Goal: Obtain resource: Obtain resource

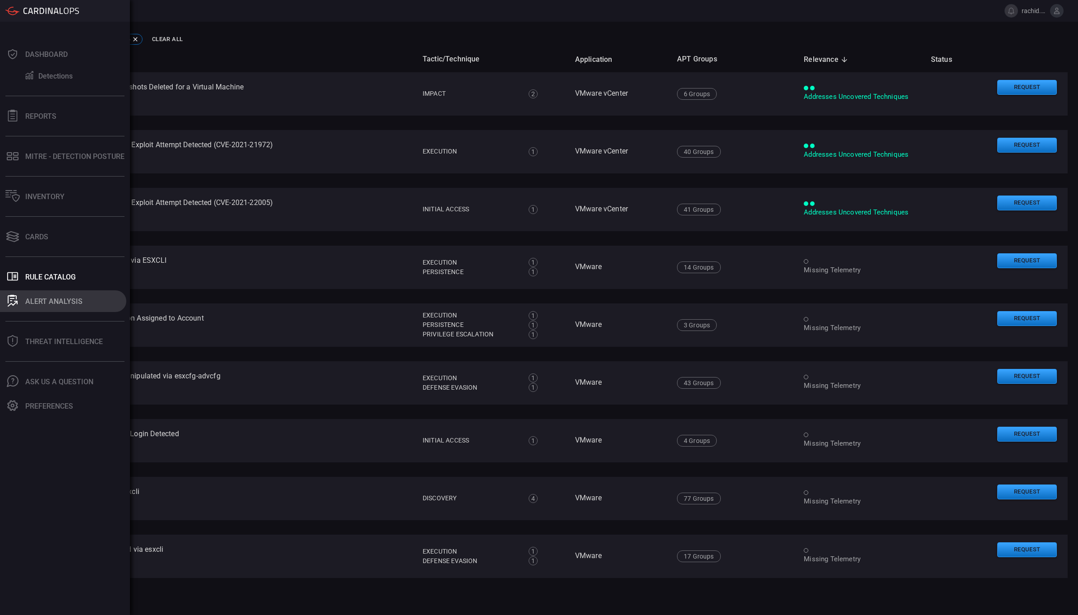
scroll to position [293, 0]
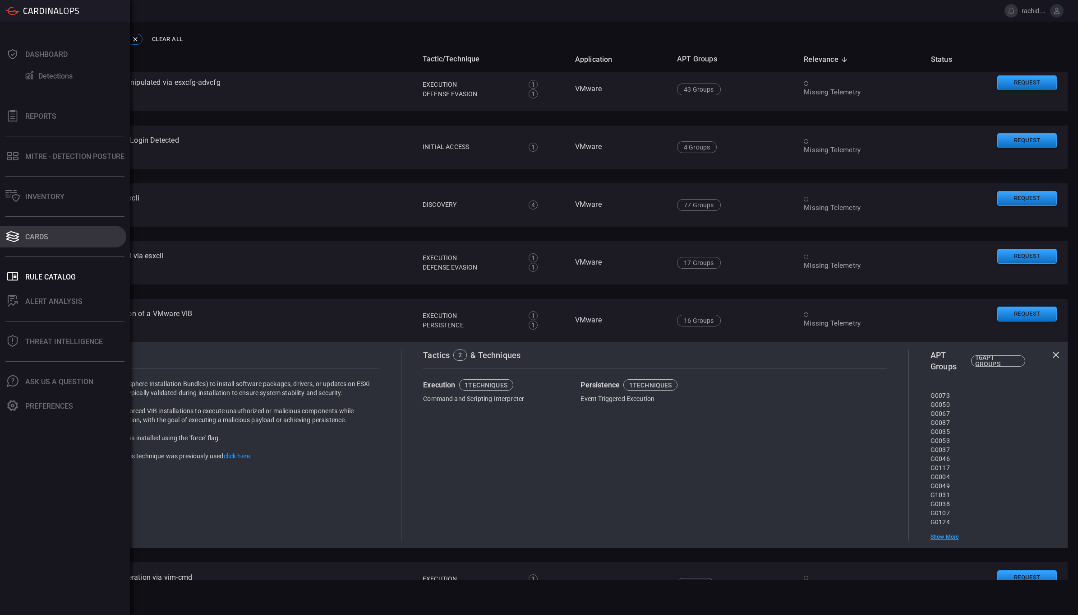
click at [39, 236] on div "Cards" at bounding box center [36, 236] width 23 height 9
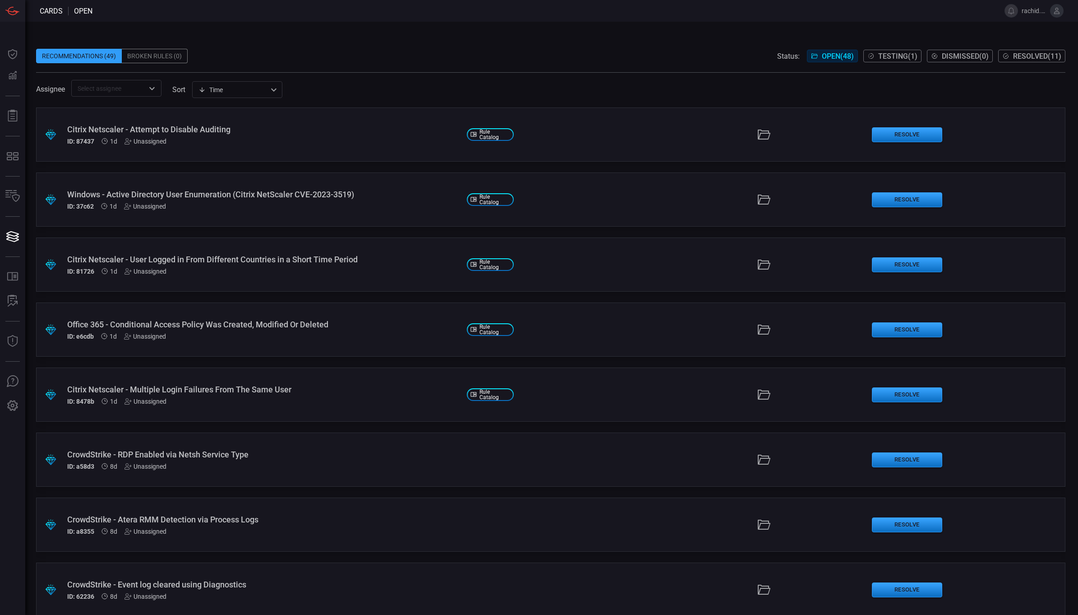
click at [240, 453] on div "CrowdStrike - RDP Enabled via Netsh Service Type" at bounding box center [263, 453] width 393 height 9
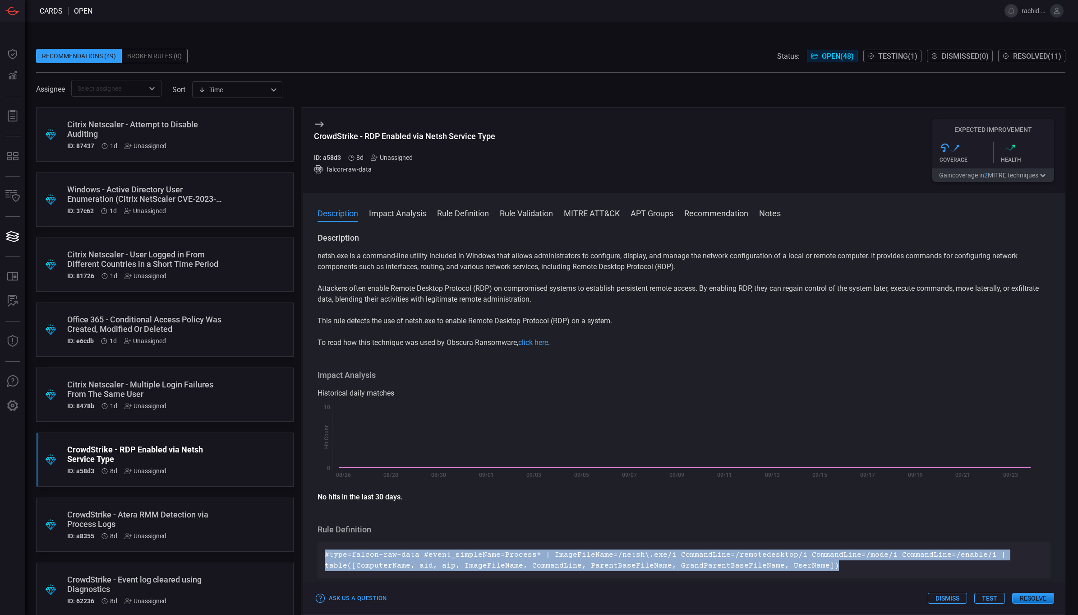
drag, startPoint x: 326, startPoint y: 553, endPoint x: 827, endPoint y: 566, distance: 501.5
click at [827, 566] on p "#type=falcon-raw-data #event_simpleName=Process* | ImageFileName=/netsh\.exe/i …" at bounding box center [684, 560] width 719 height 22
copy p "#type=falcon-raw-data #event_simpleName=Process* | ImageFileName=/netsh\.exe/i …"
